Goal: Information Seeking & Learning: Learn about a topic

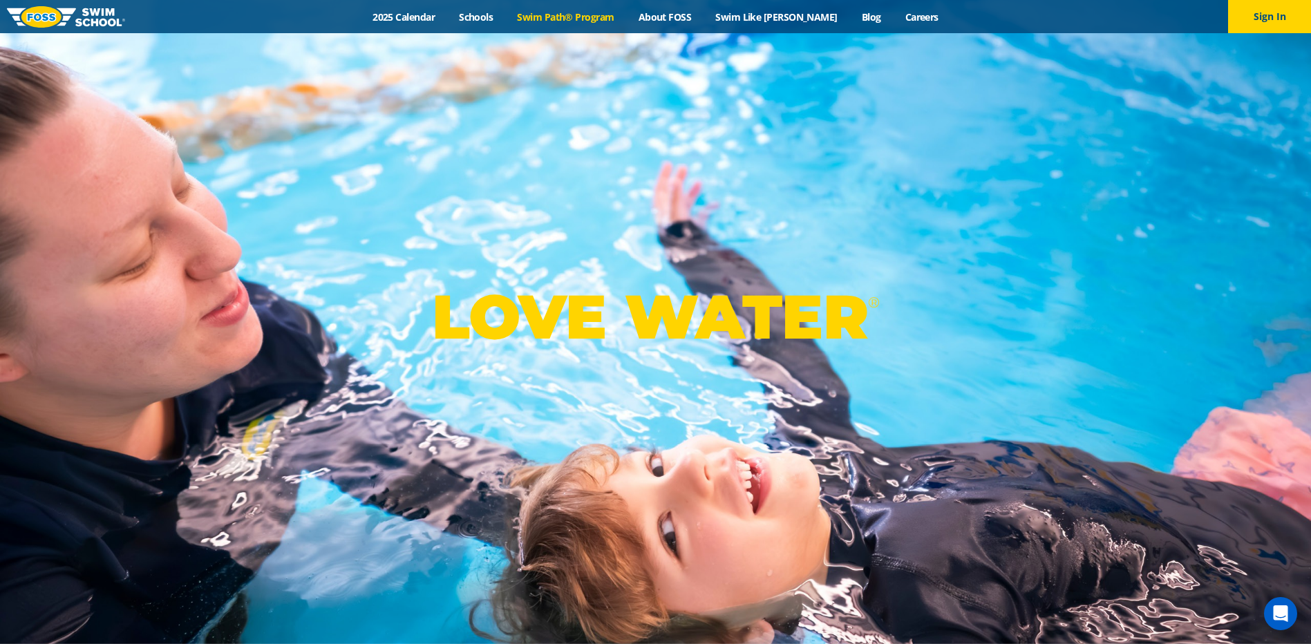
click at [575, 19] on link "Swim Path® Program" at bounding box center [565, 16] width 121 height 13
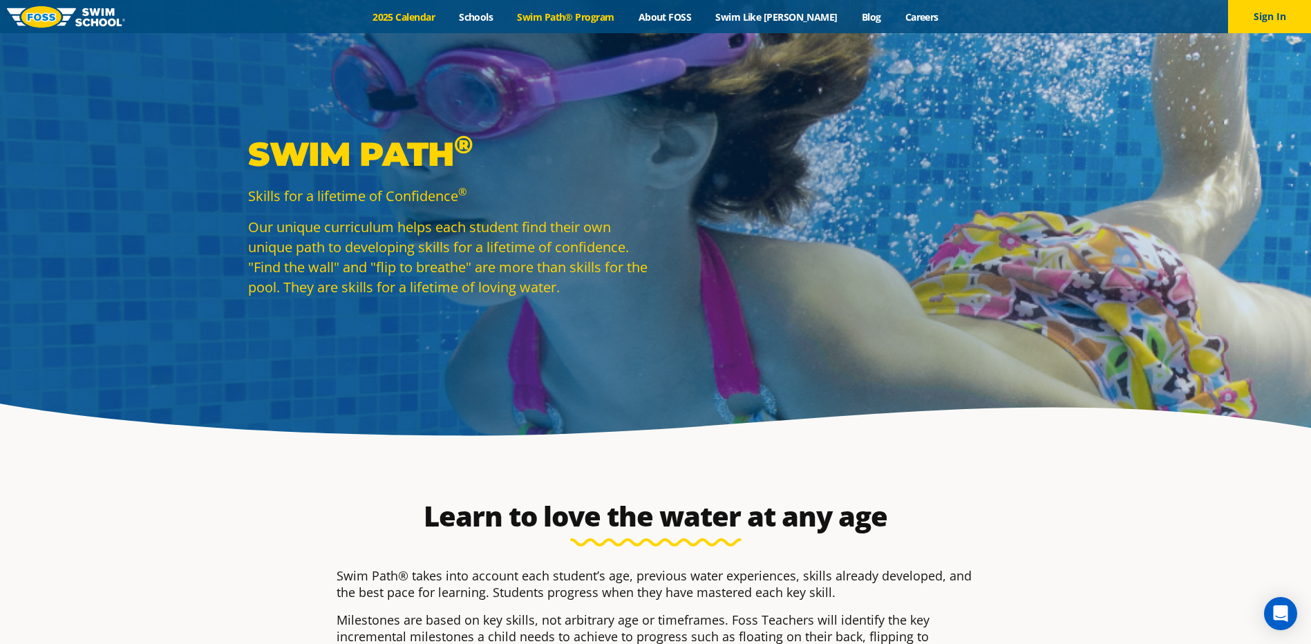
click at [424, 14] on link "2025 Calendar" at bounding box center [404, 16] width 86 height 13
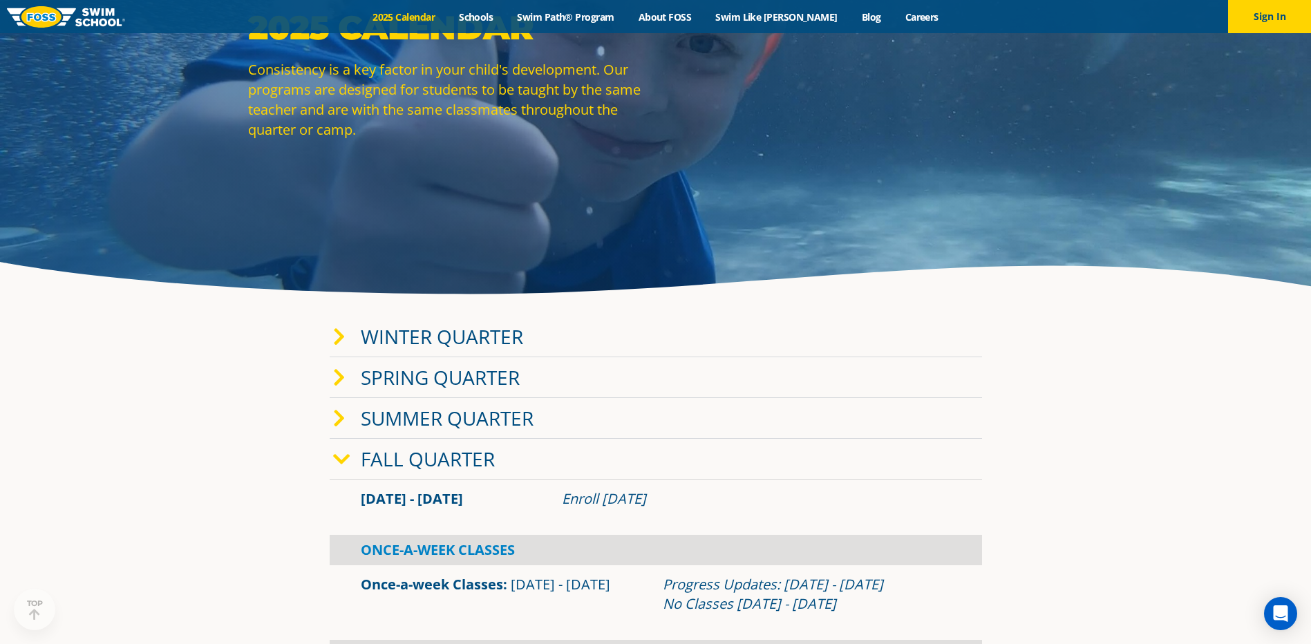
scroll to position [368, 0]
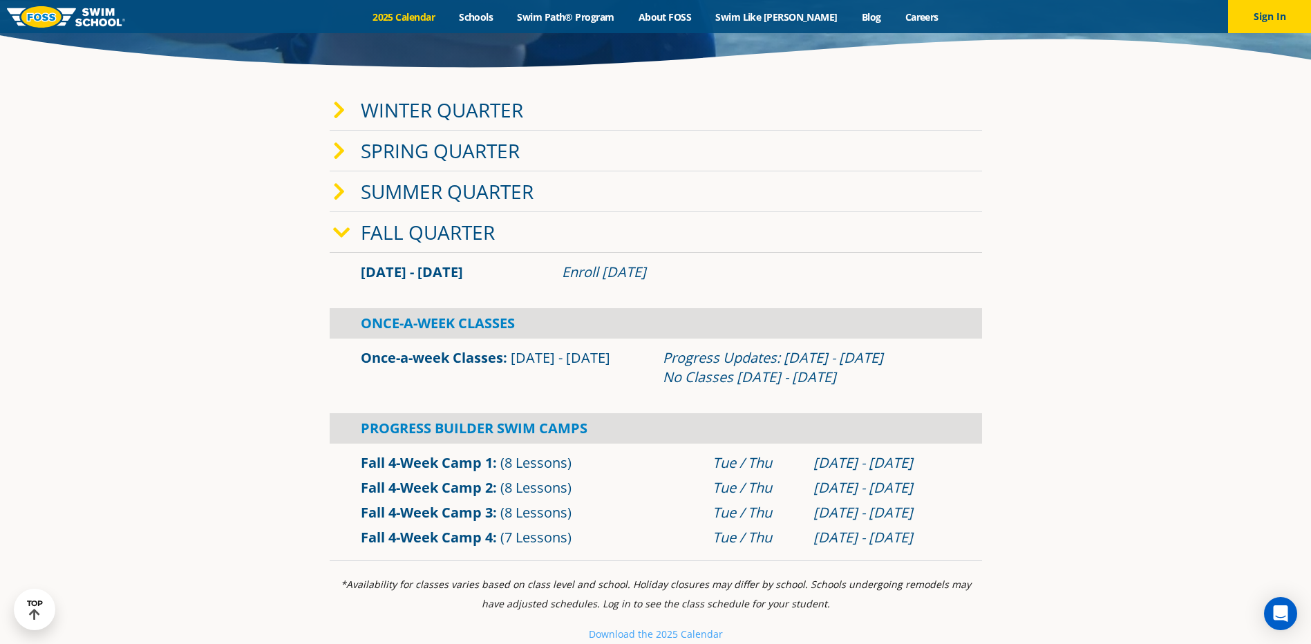
click at [386, 105] on link "Winter Quarter" at bounding box center [442, 110] width 162 height 26
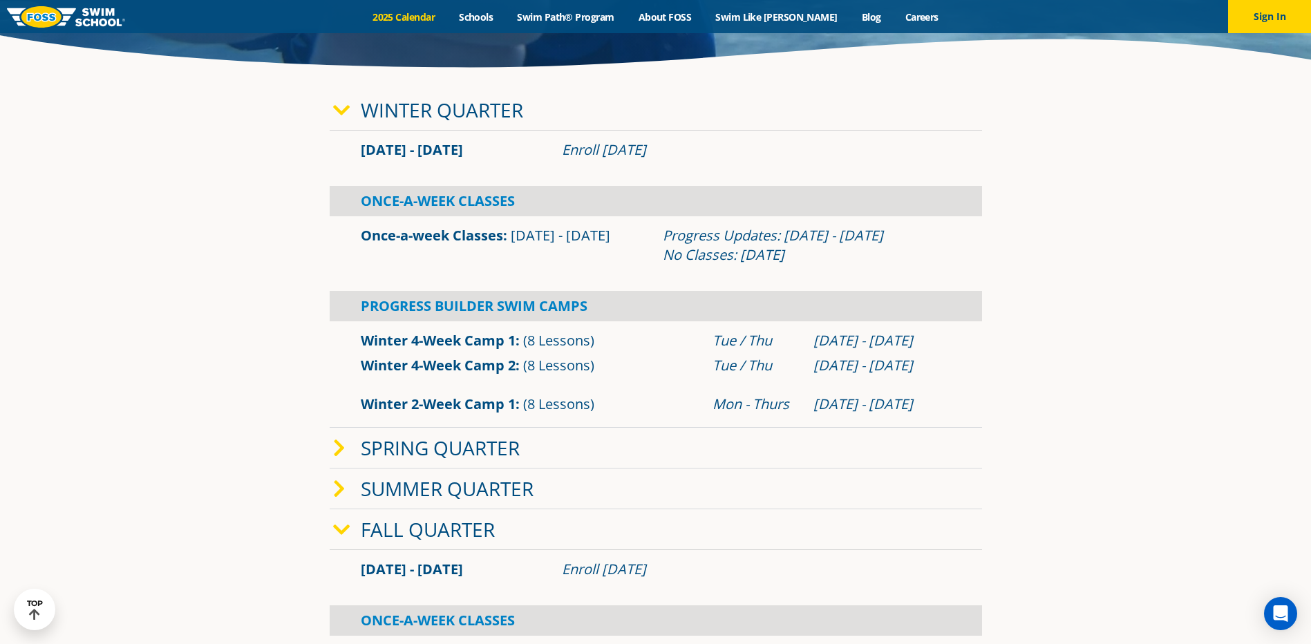
click at [367, 111] on link "Winter Quarter" at bounding box center [442, 110] width 162 height 26
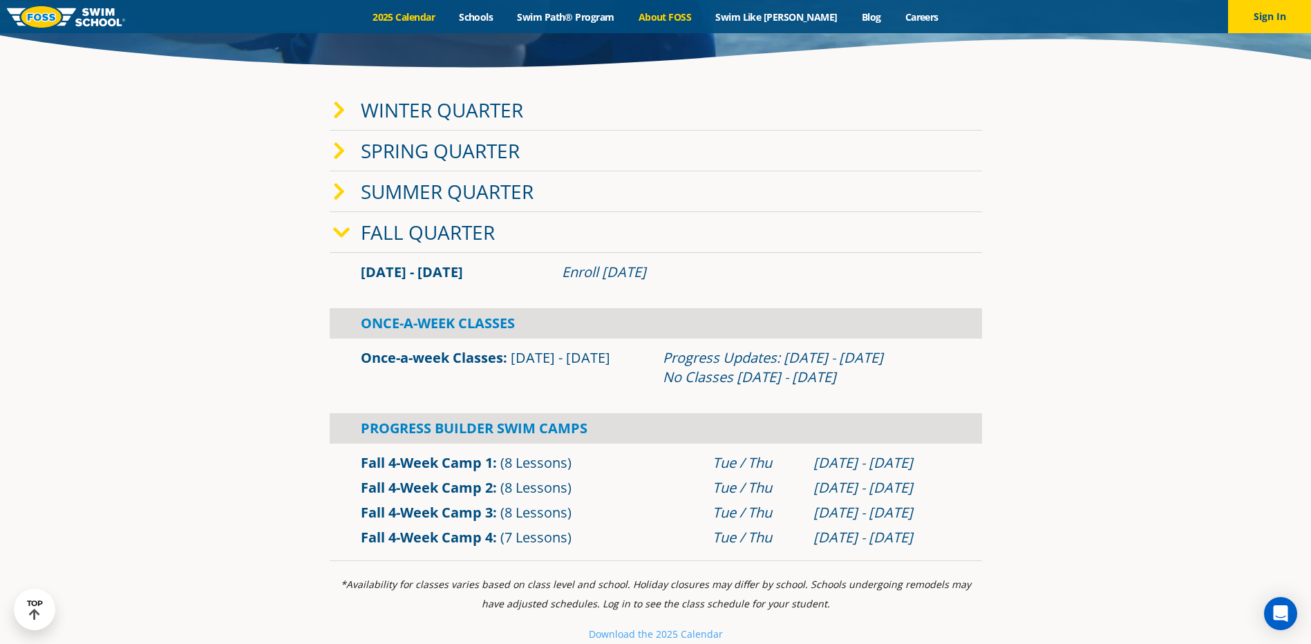
click at [664, 16] on link "About FOSS" at bounding box center [664, 16] width 77 height 13
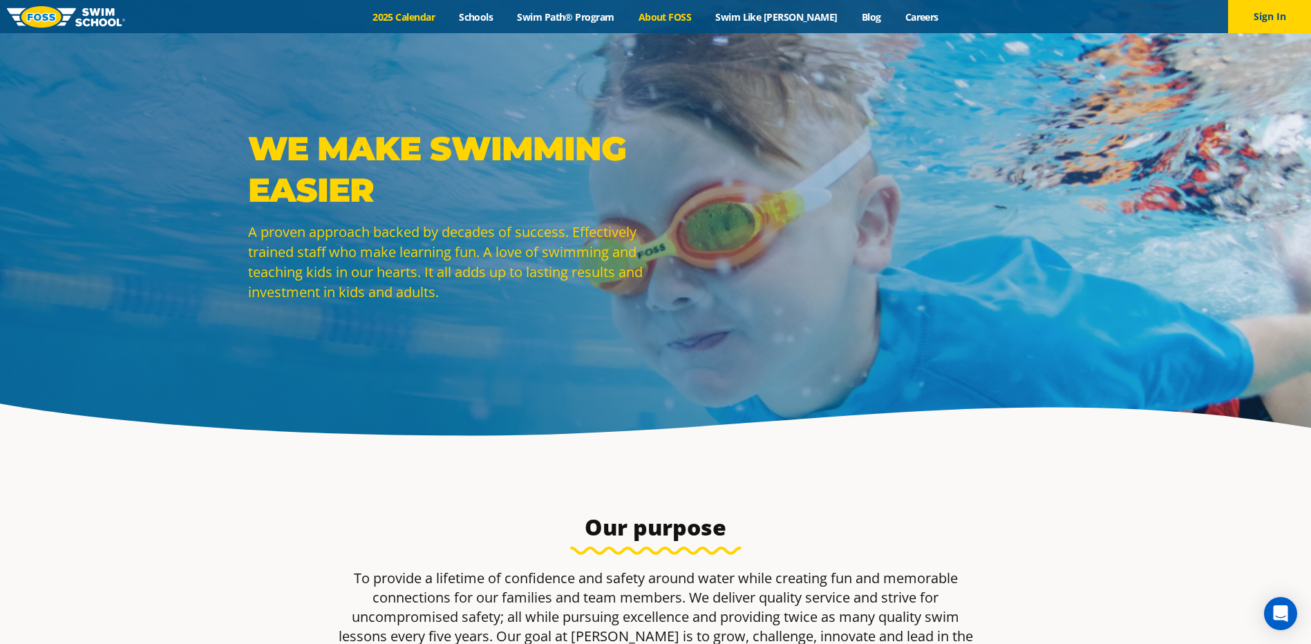
click at [410, 18] on link "2025 Calendar" at bounding box center [404, 16] width 86 height 13
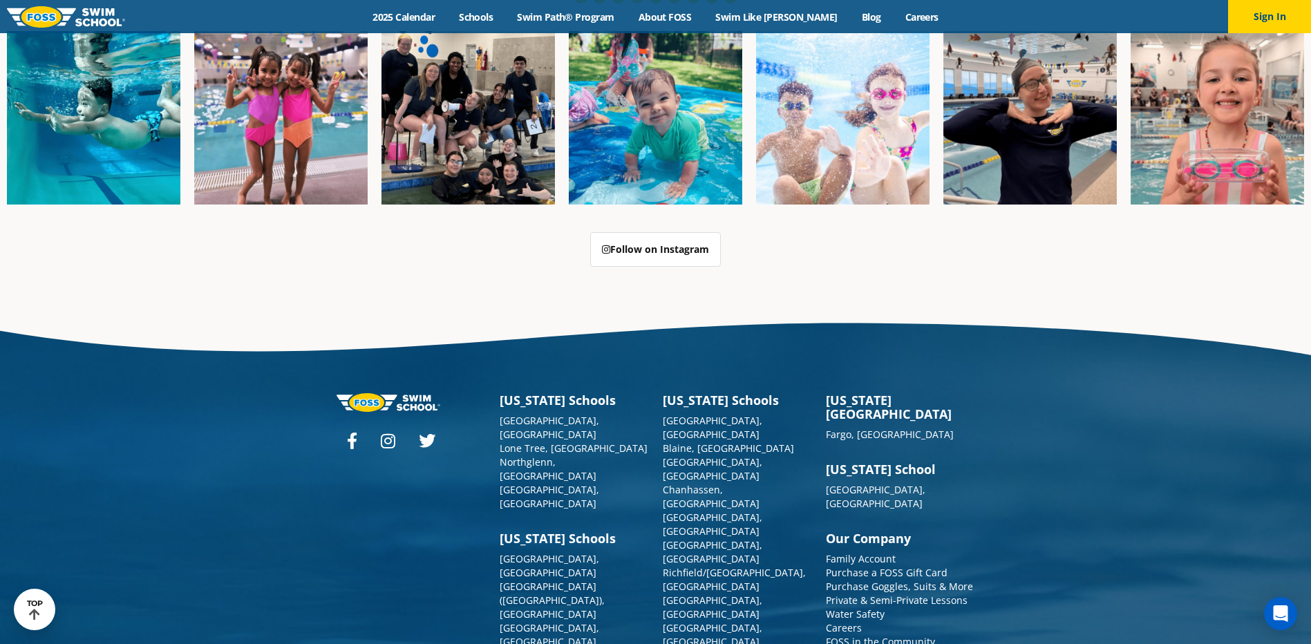
scroll to position [3560, 0]
